Goal: Information Seeking & Learning: Learn about a topic

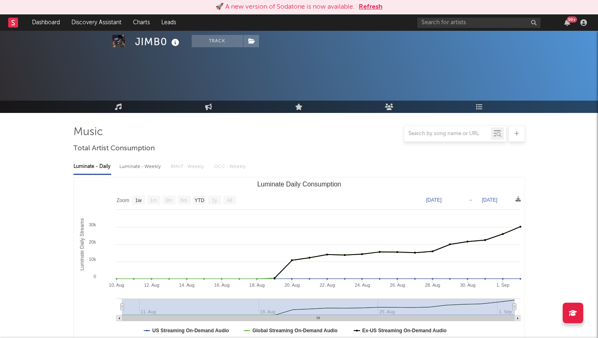
select select "1w"
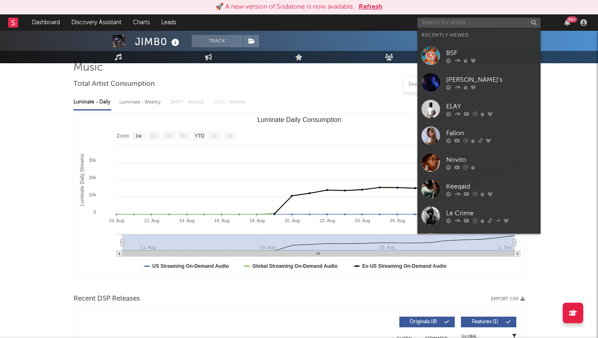
click at [433, 26] on input "text" at bounding box center [478, 23] width 123 height 10
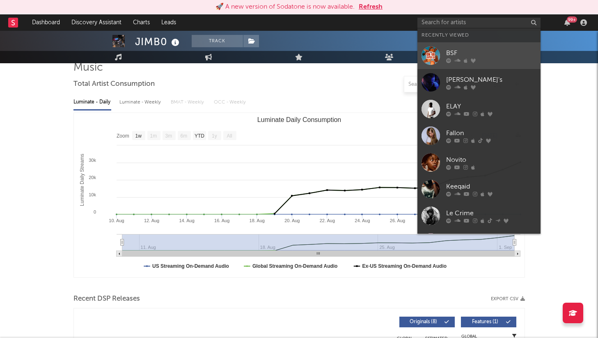
click at [452, 50] on div "BSF" at bounding box center [491, 53] width 90 height 10
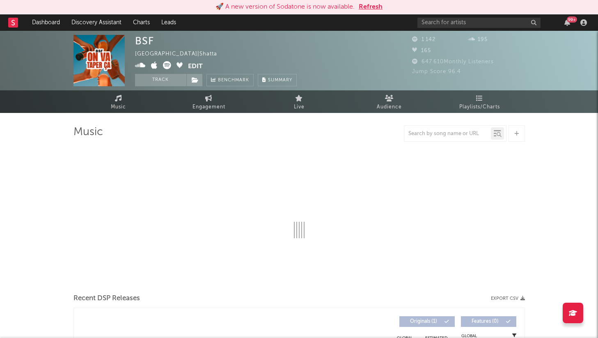
click at [366, 5] on button "Refresh" at bounding box center [371, 7] width 24 height 10
select select "1w"
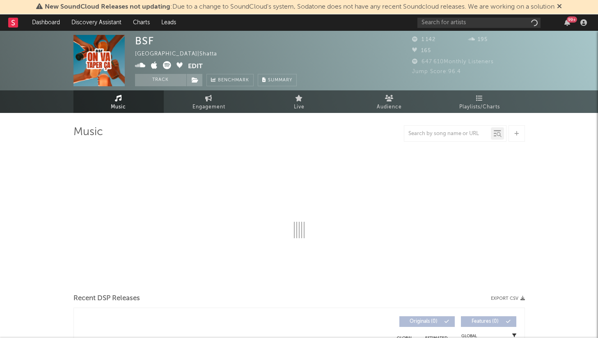
select select "1w"
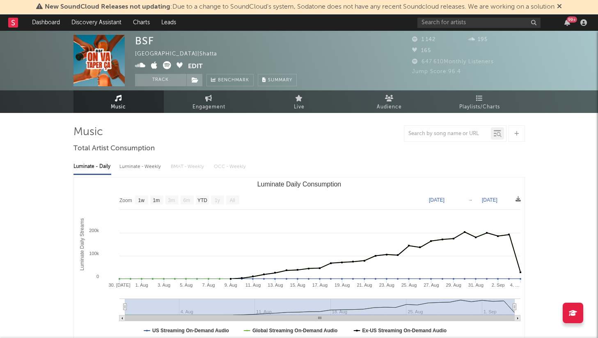
click at [562, 6] on icon at bounding box center [559, 6] width 5 height 7
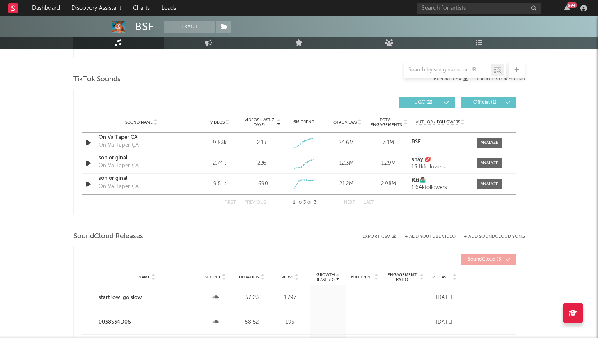
scroll to position [413, 0]
